Goal: Navigation & Orientation: Find specific page/section

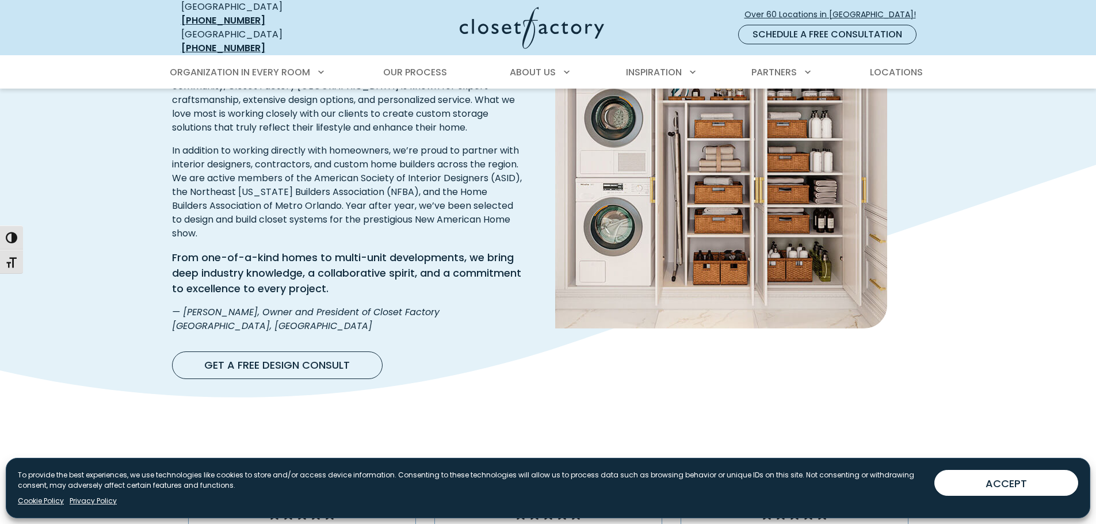
scroll to position [1610, 0]
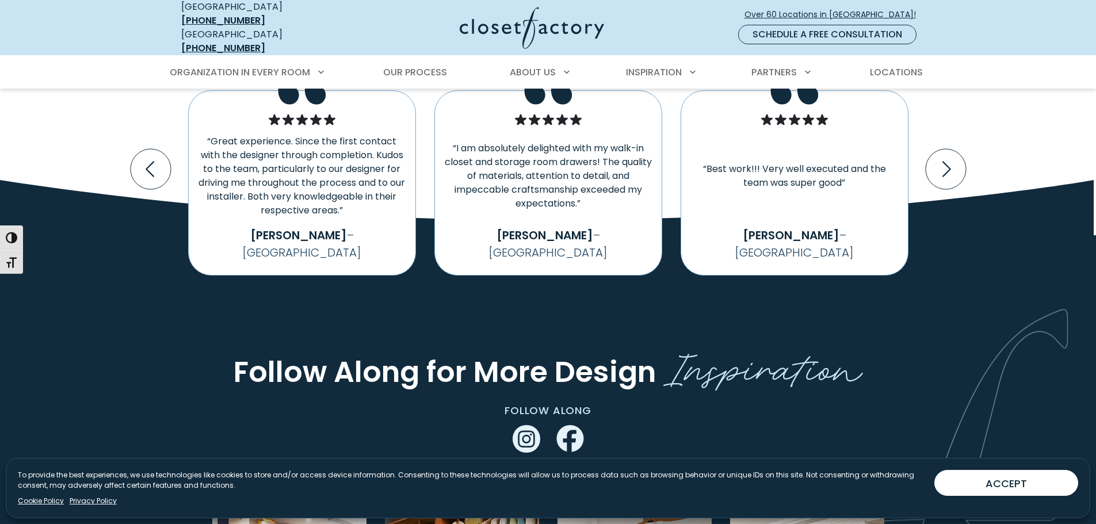
scroll to position [2013, 0]
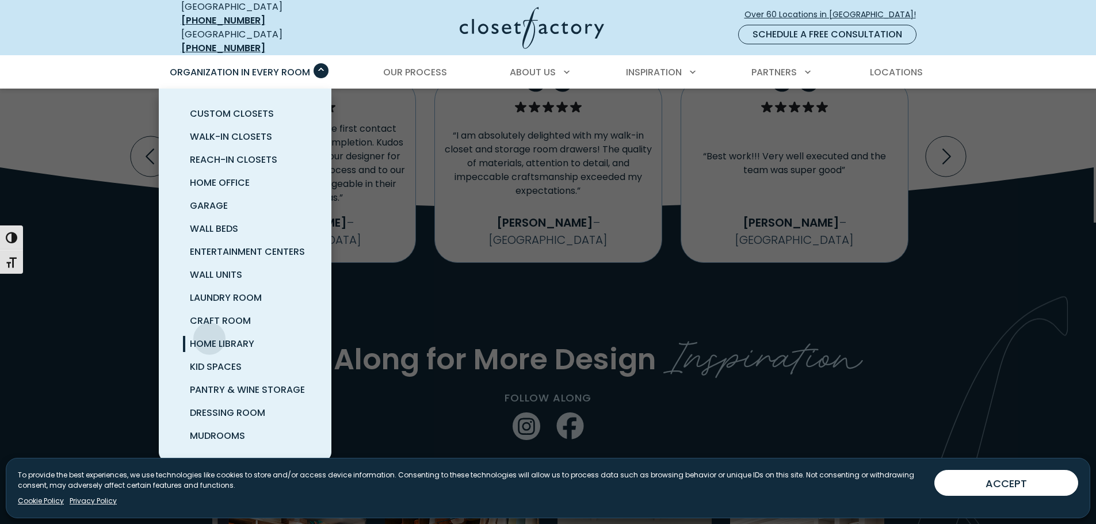
click at [210, 337] on span "Home Library" at bounding box center [222, 343] width 64 height 13
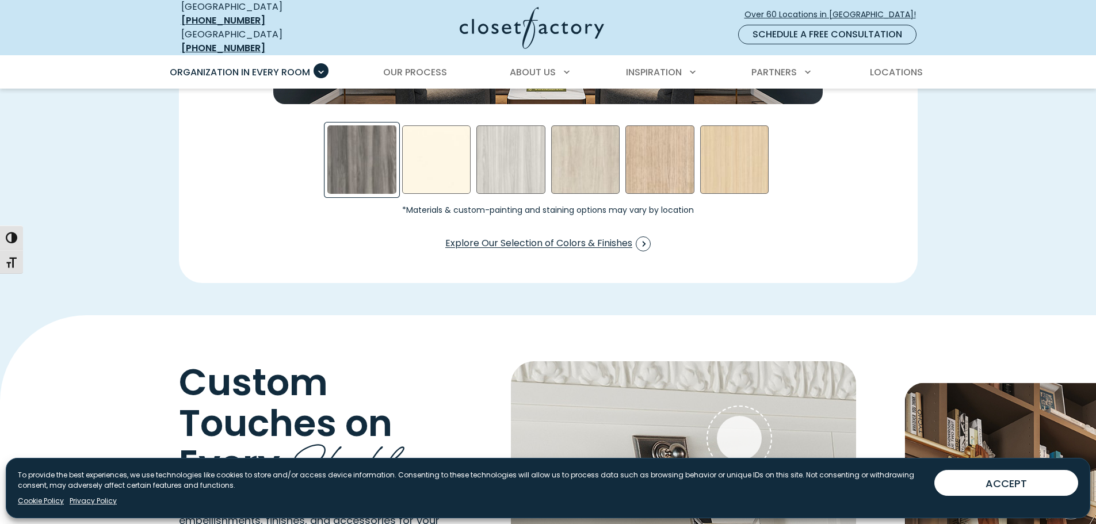
scroll to position [1898, 0]
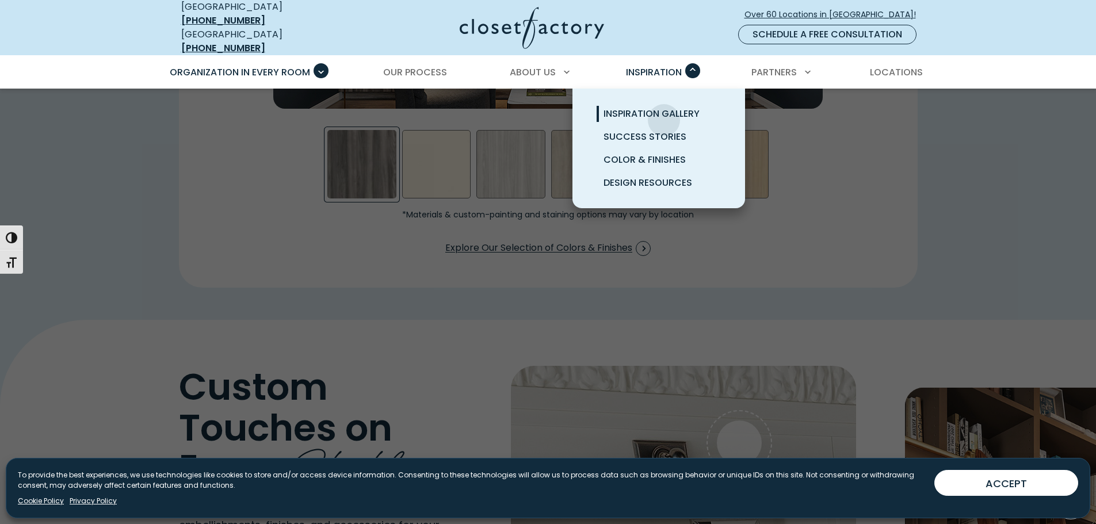
click at [664, 107] on span "Inspiration Gallery" at bounding box center [651, 113] width 96 height 13
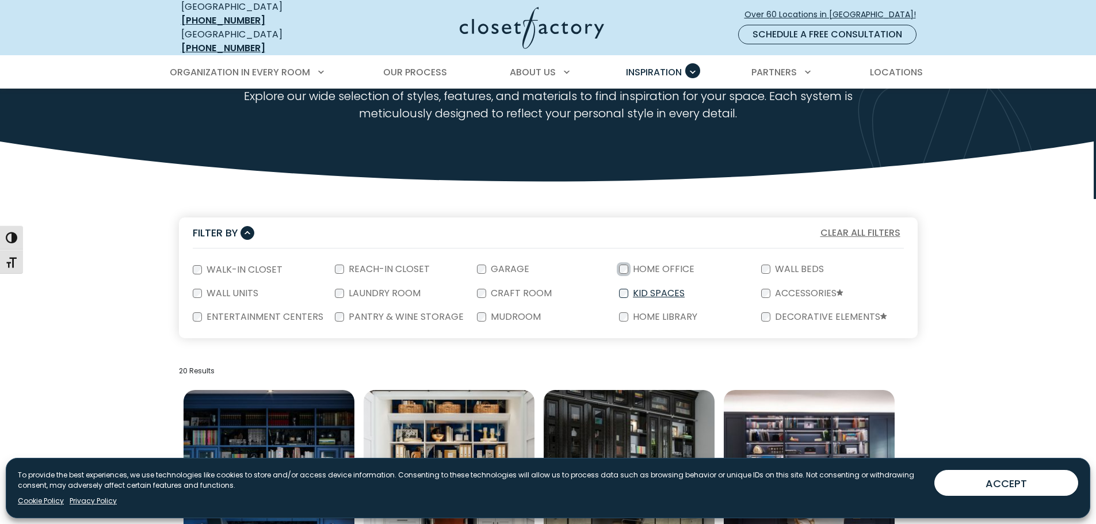
scroll to position [173, 0]
